Goal: Register for event/course

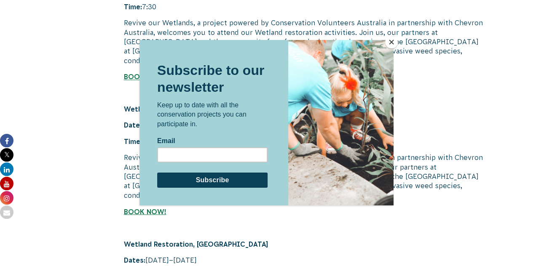
scroll to position [6992, 0]
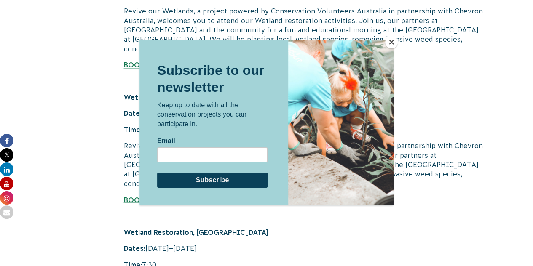
click at [392, 48] on button "Close" at bounding box center [391, 42] width 13 height 13
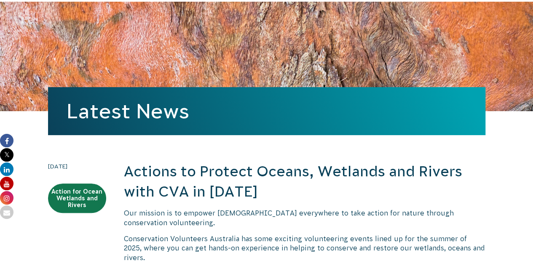
scroll to position [0, 0]
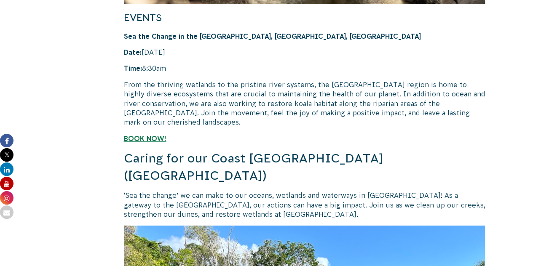
scroll to position [6040, 0]
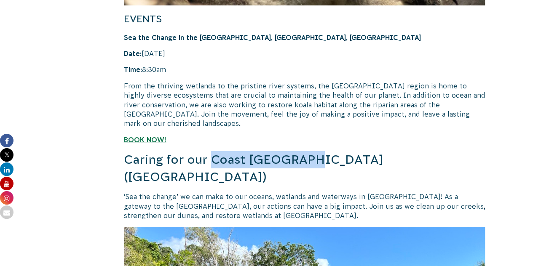
drag, startPoint x: 213, startPoint y: 24, endPoint x: 312, endPoint y: 28, distance: 99.0
click at [312, 151] on h3 "Caring for our Coast [GEOGRAPHIC_DATA] ([GEOGRAPHIC_DATA])" at bounding box center [304, 168] width 361 height 34
copy h3 "Coast [GEOGRAPHIC_DATA]"
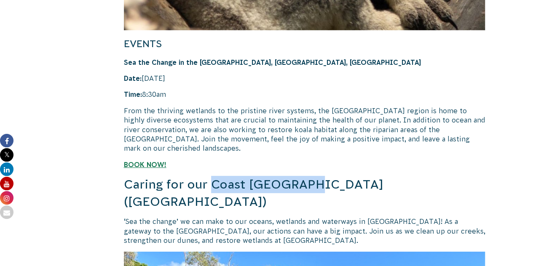
scroll to position [6010, 0]
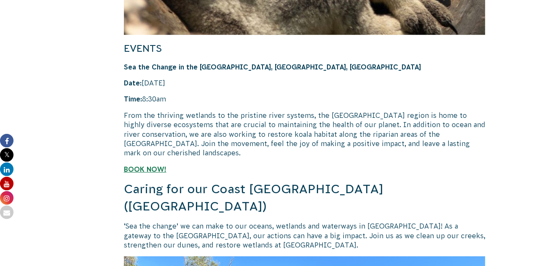
click at [115, 96] on div "[DATE] Action for Ocean Wetlands and Rivers Actions to Protect Oceans, Wetlands…" at bounding box center [266, 199] width 455 height 12001
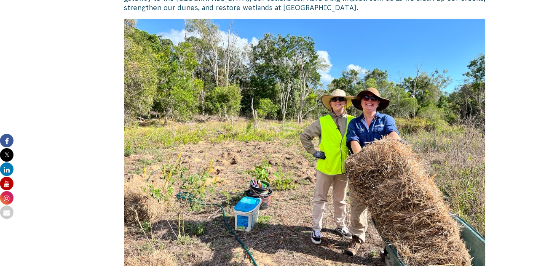
scroll to position [6248, 0]
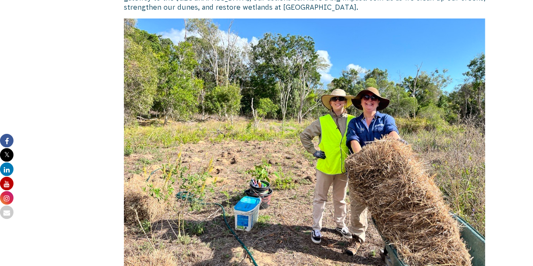
click at [263, 99] on img at bounding box center [304, 154] width 361 height 271
click at [263, 103] on img at bounding box center [304, 154] width 361 height 271
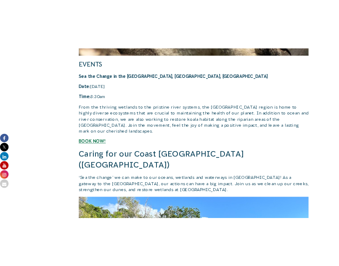
scroll to position [5696, 0]
